Goal: Task Accomplishment & Management: Manage account settings

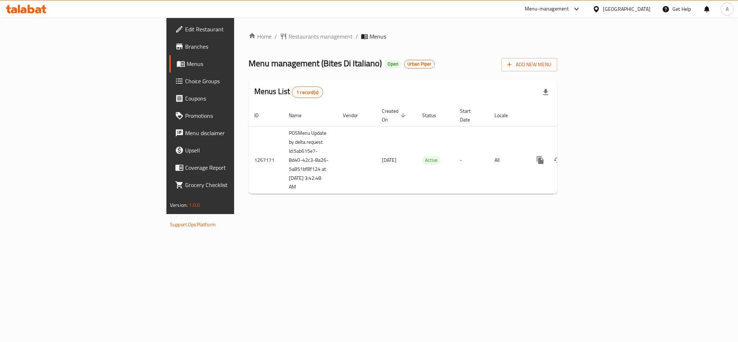
click at [185, 82] on span "Choice Groups" at bounding box center [234, 81] width 99 height 9
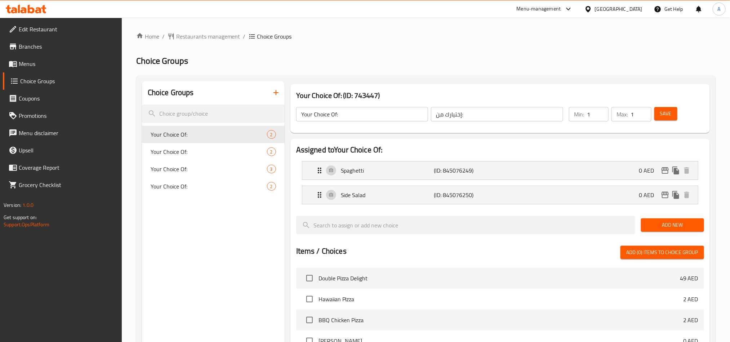
click at [45, 65] on span "Menus" at bounding box center [67, 63] width 97 height 9
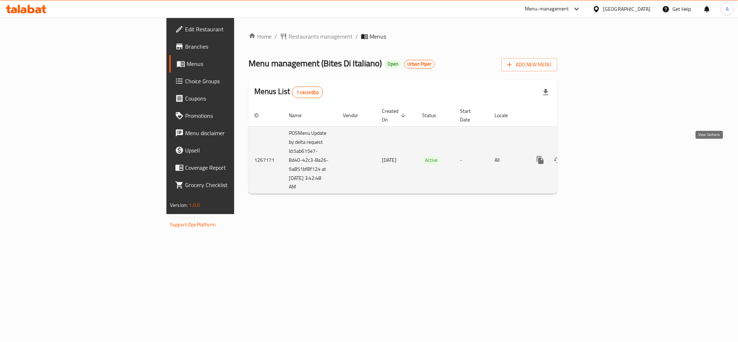
click at [601, 151] on link "enhanced table" at bounding box center [591, 159] width 17 height 17
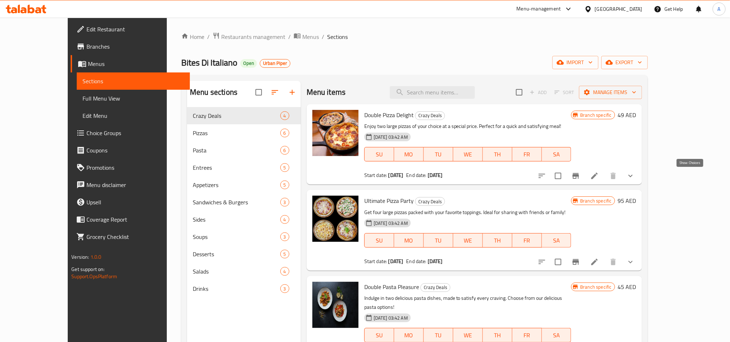
click at [635, 180] on icon "show more" at bounding box center [630, 175] width 9 height 9
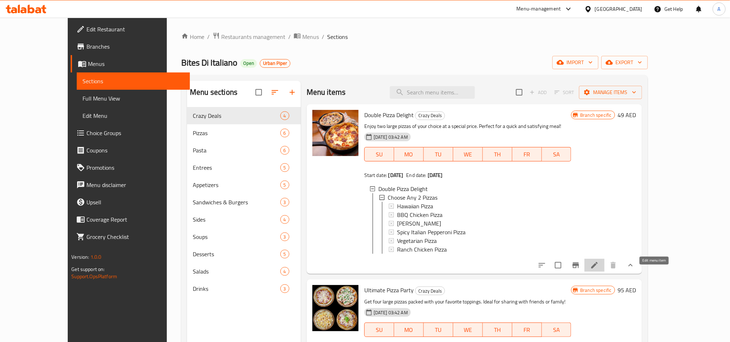
click at [599, 269] on icon at bounding box center [594, 265] width 9 height 9
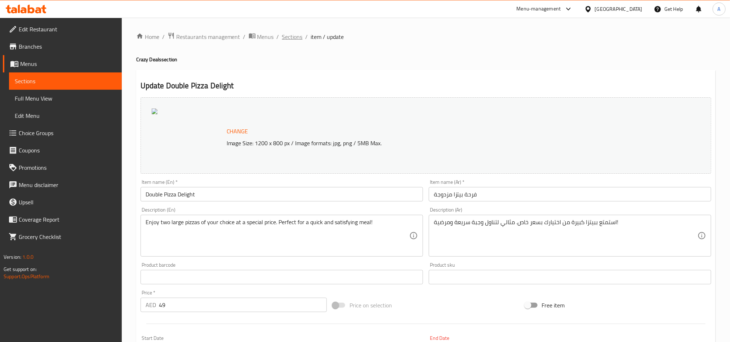
click at [294, 41] on span "Sections" at bounding box center [292, 36] width 21 height 9
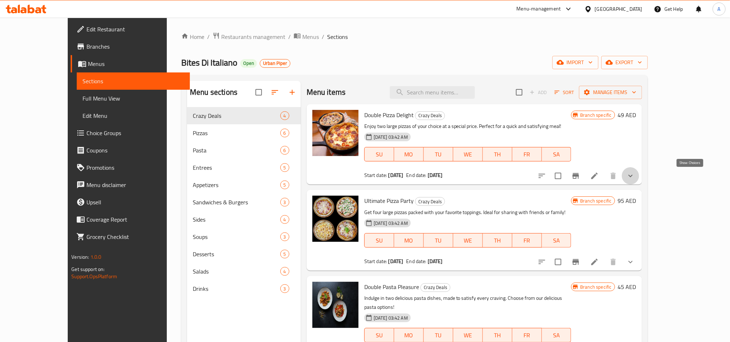
click at [632, 177] on icon "show more" at bounding box center [630, 176] width 4 height 3
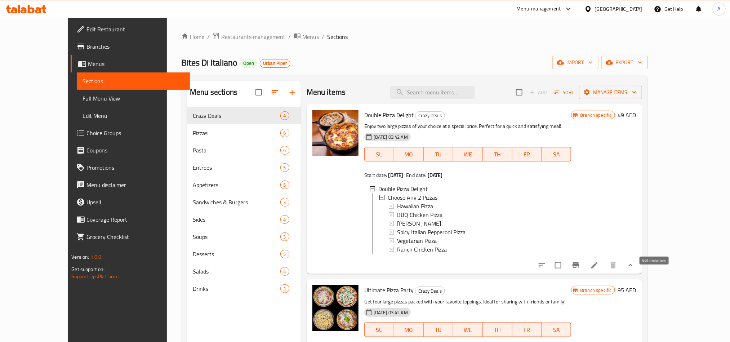
click at [599, 269] on icon at bounding box center [594, 265] width 9 height 9
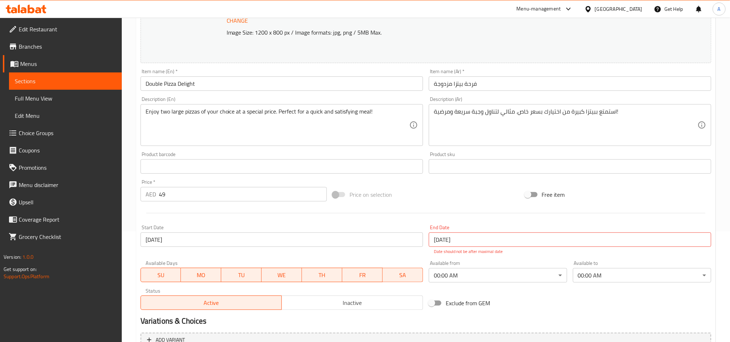
scroll to position [185, 0]
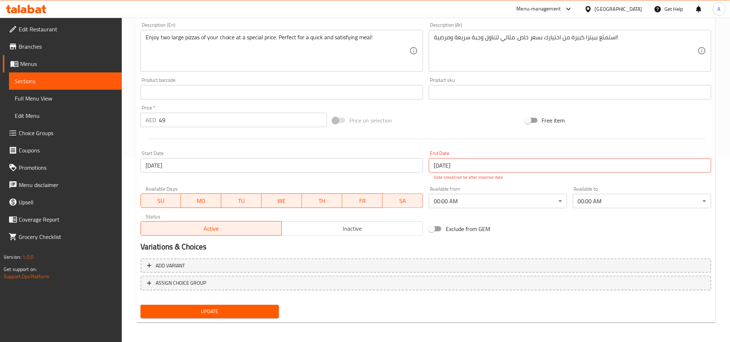
click at [58, 130] on span "Choice Groups" at bounding box center [67, 133] width 97 height 9
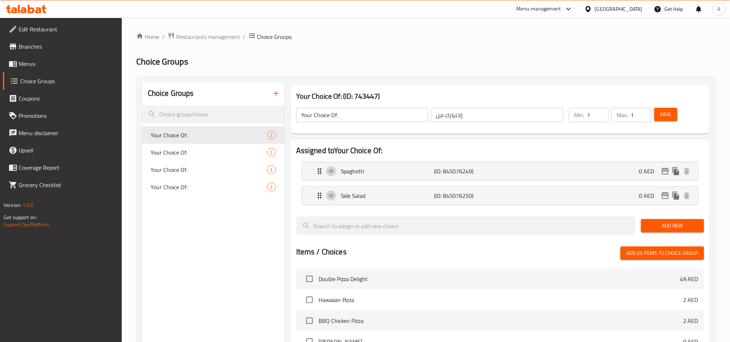
click at [32, 11] on icon at bounding box center [26, 9] width 41 height 9
